Goal: Task Accomplishment & Management: Use online tool/utility

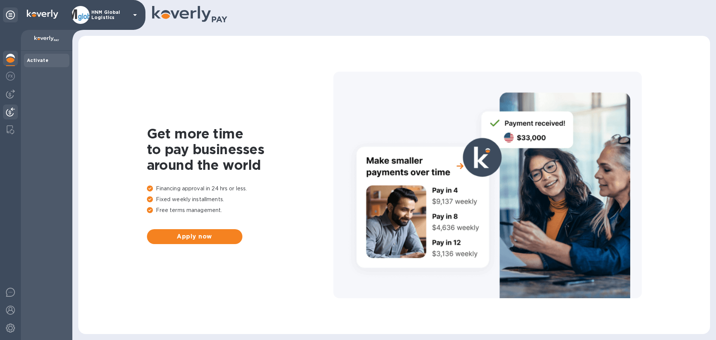
click at [11, 108] on img at bounding box center [10, 111] width 9 height 9
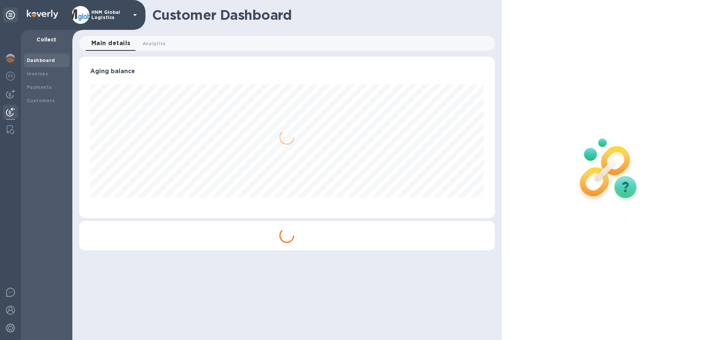
scroll to position [161, 416]
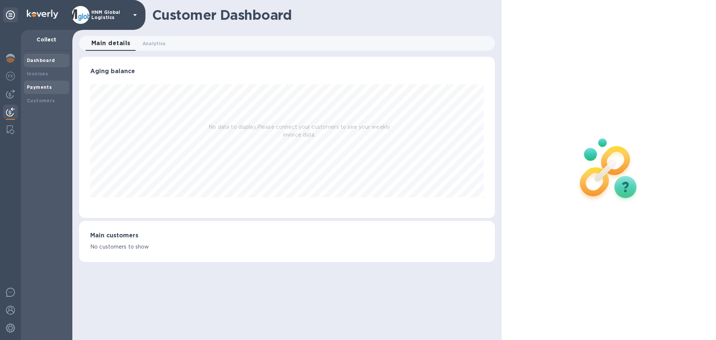
click at [38, 91] on div "Payments" at bounding box center [47, 87] width 46 height 13
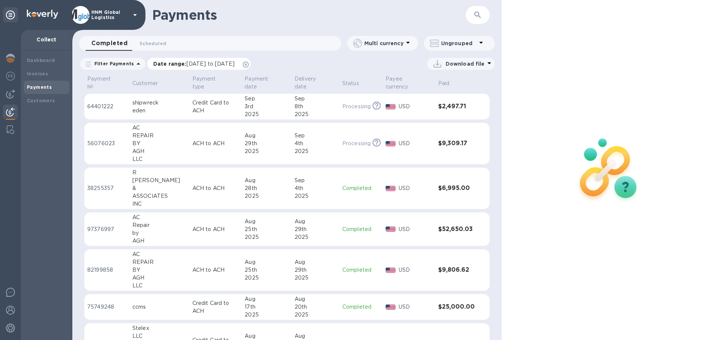
click at [168, 64] on p "Date range : [DATE] to [DATE]" at bounding box center [195, 63] width 85 height 7
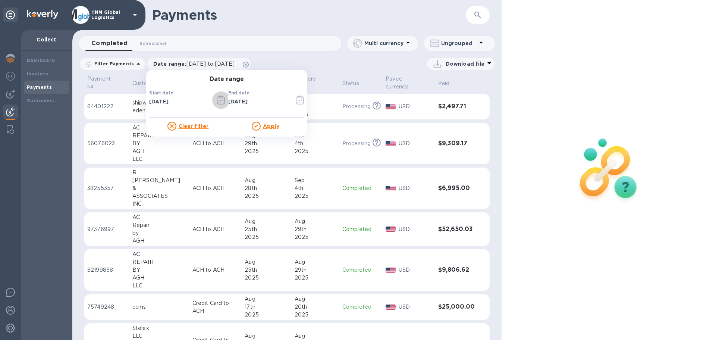
click at [220, 99] on icon "button" at bounding box center [221, 100] width 9 height 9
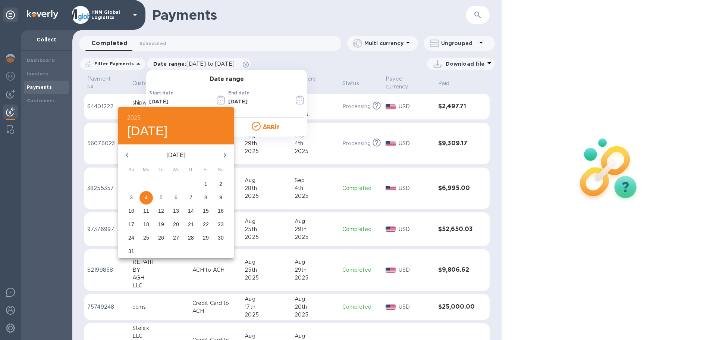
click at [204, 182] on span "1" at bounding box center [205, 183] width 13 height 7
type input "[DATE]"
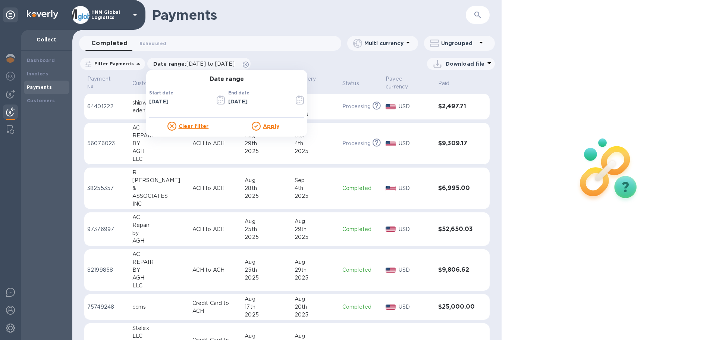
click at [270, 126] on u "Apply" at bounding box center [271, 126] width 16 height 6
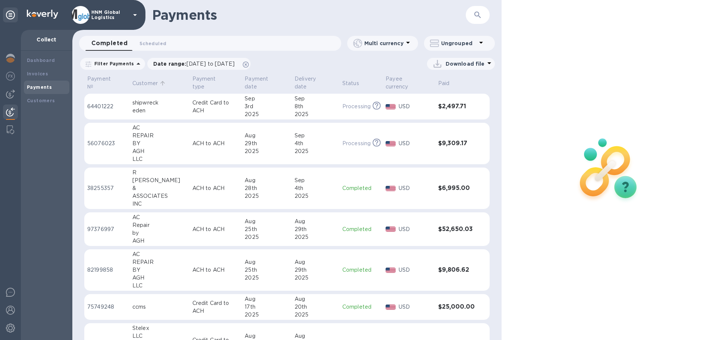
click at [150, 81] on p "Customer" at bounding box center [144, 83] width 25 height 8
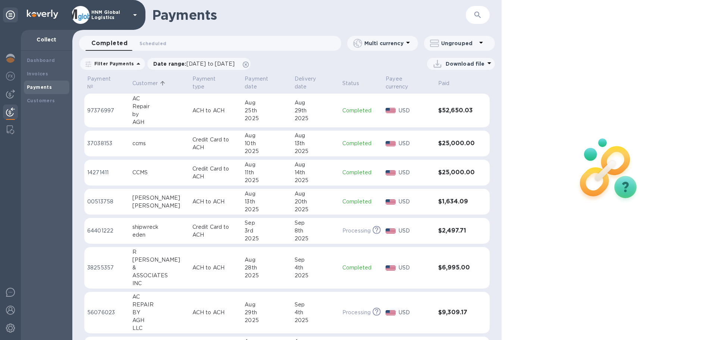
click at [455, 65] on p "Download file" at bounding box center [465, 63] width 39 height 7
click at [455, 79] on li "XLSX file" at bounding box center [461, 81] width 51 height 21
